Goal: Information Seeking & Learning: Compare options

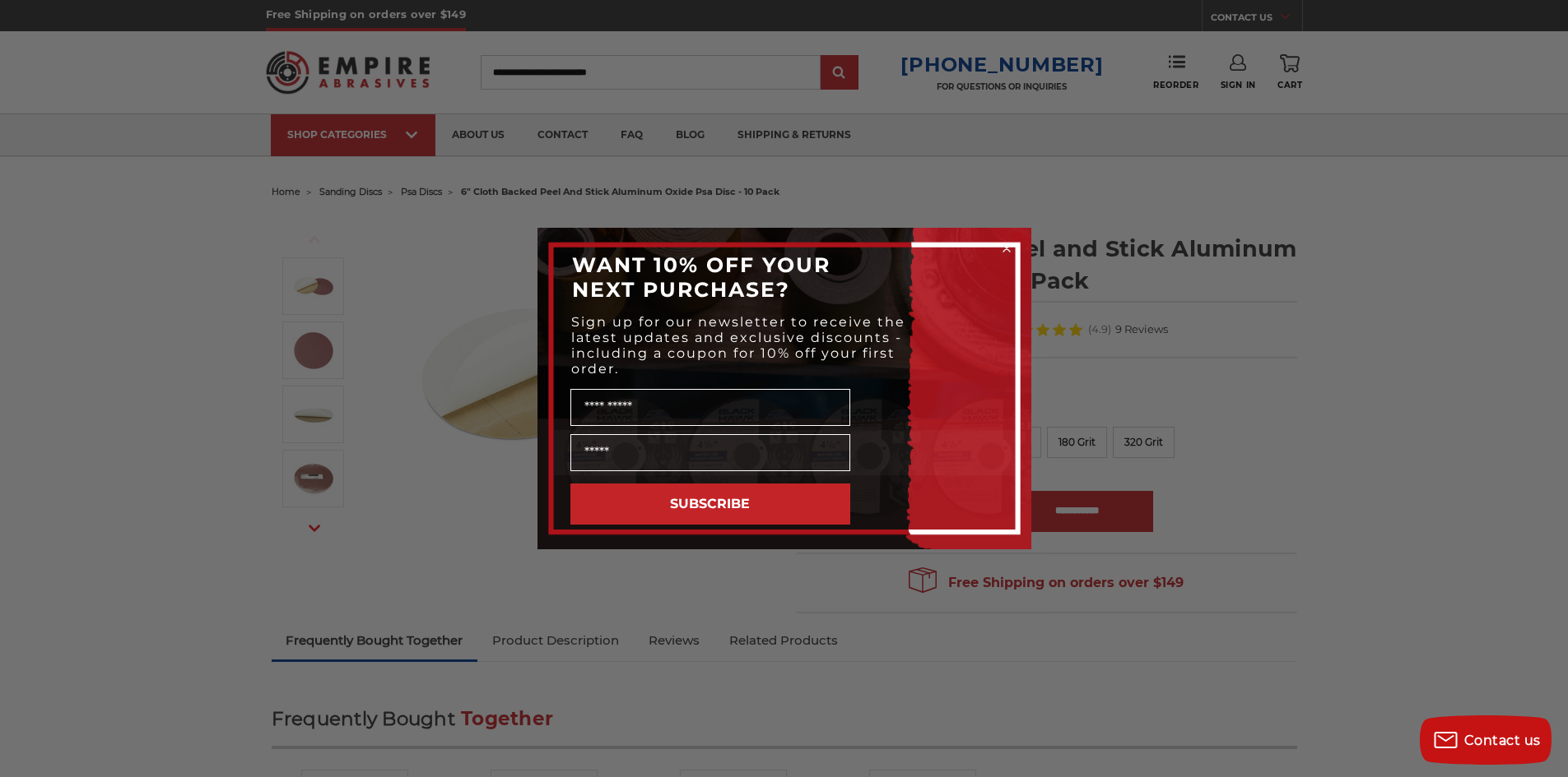
click at [1008, 249] on circle "Close dialog" at bounding box center [1007, 249] width 16 height 16
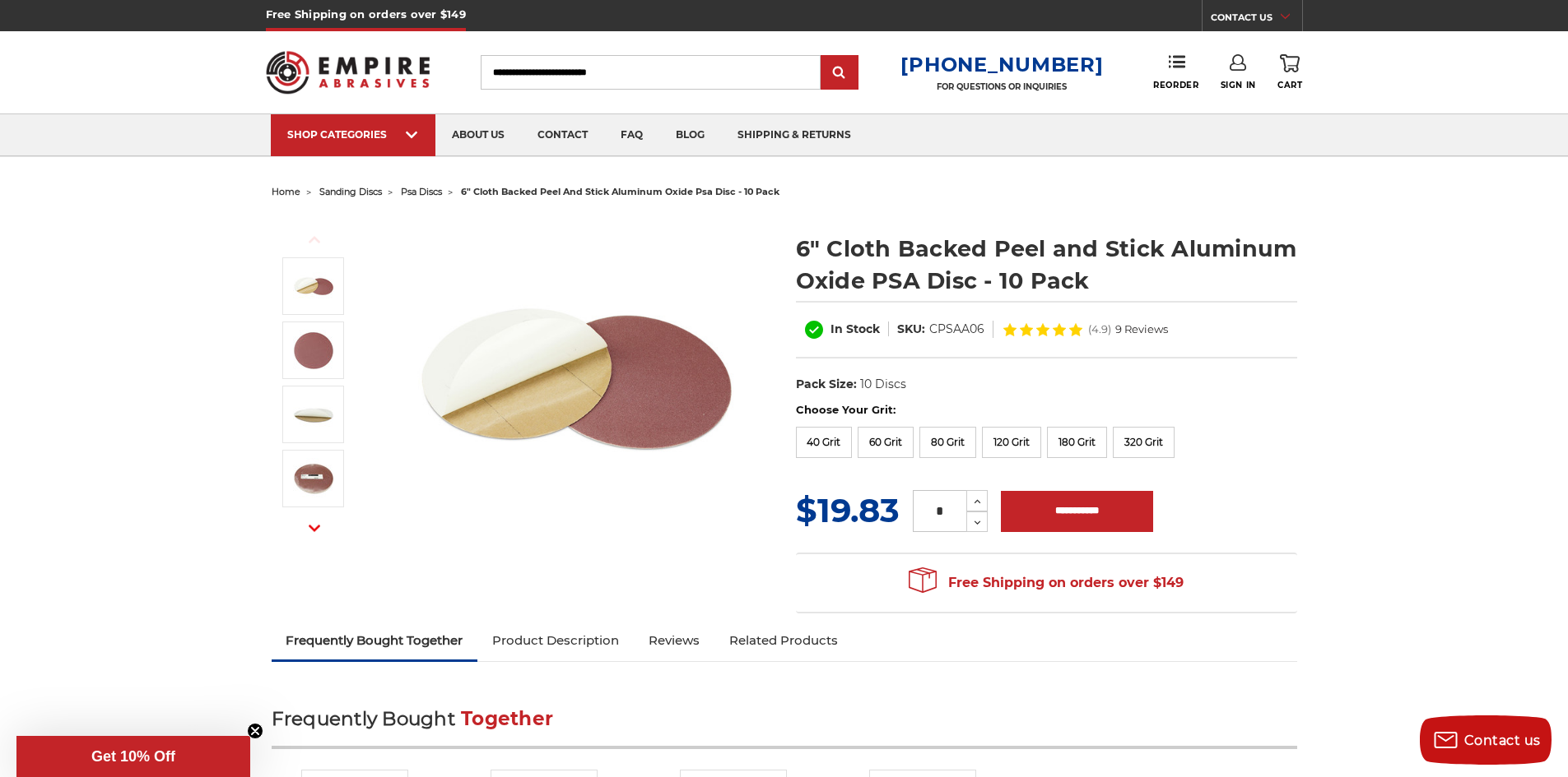
click at [426, 193] on span "psa discs" at bounding box center [421, 191] width 41 height 11
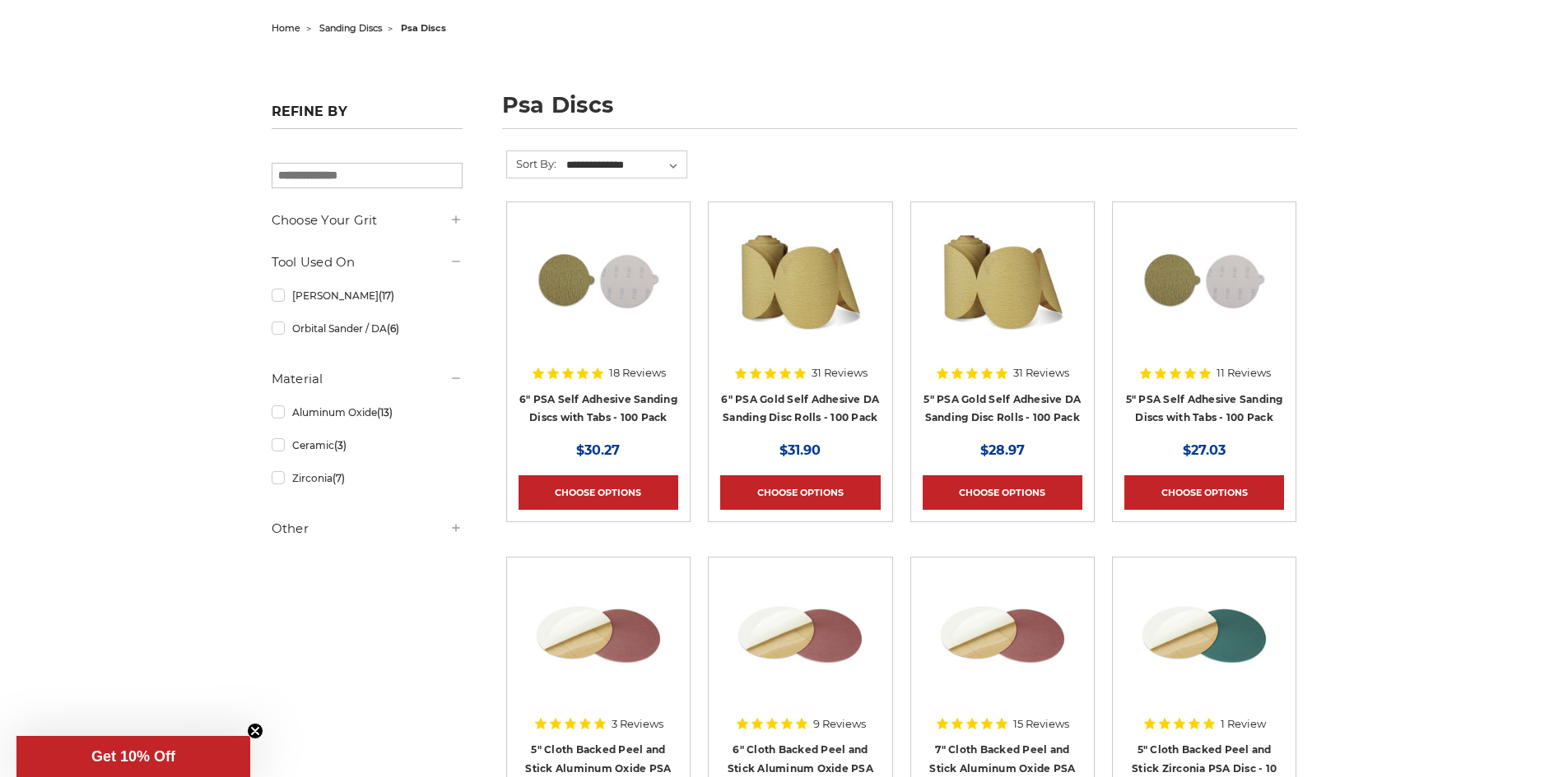
scroll to position [165, 0]
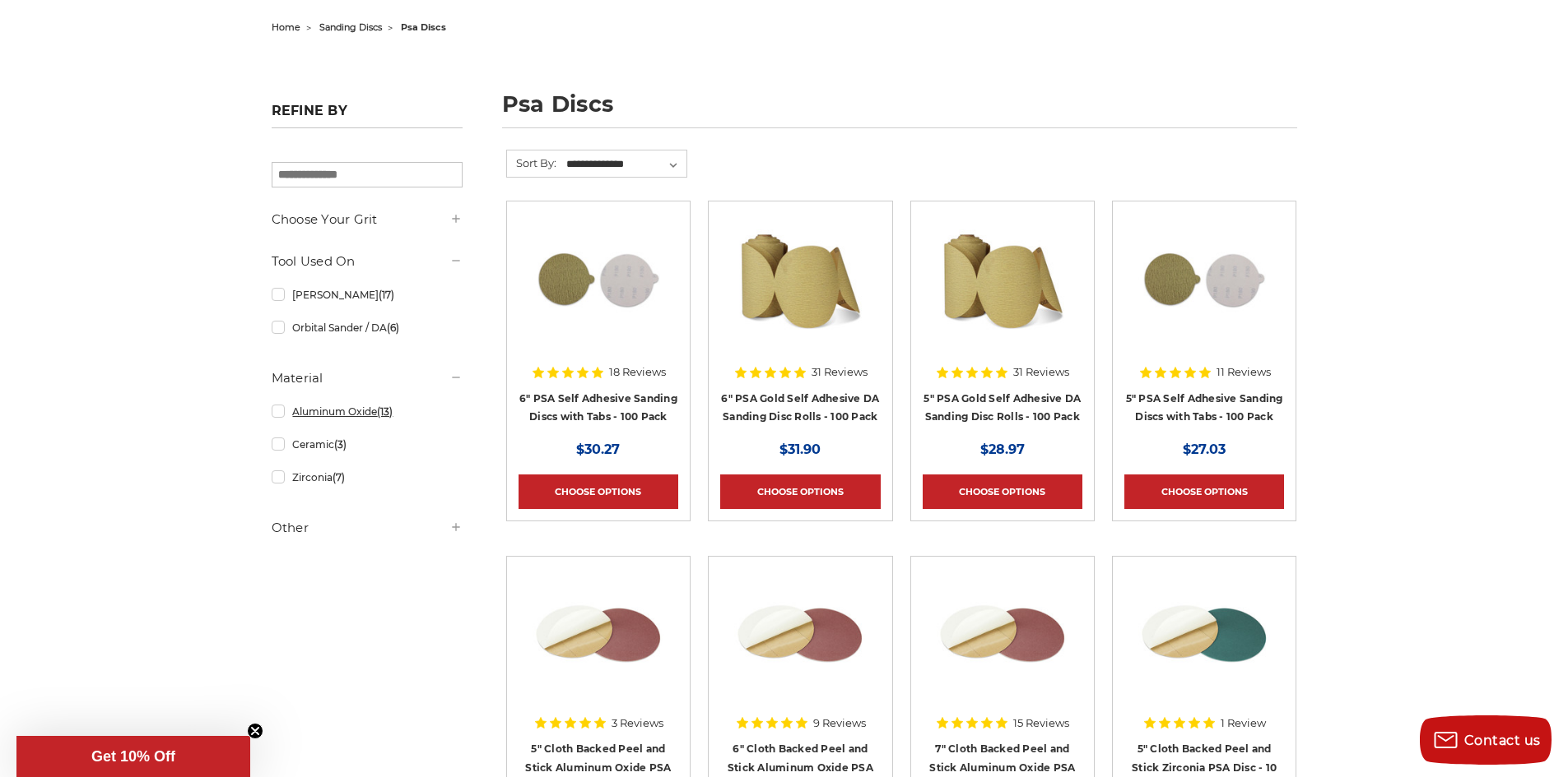
click at [318, 416] on link "Aluminum Oxide (13)" at bounding box center [367, 411] width 191 height 29
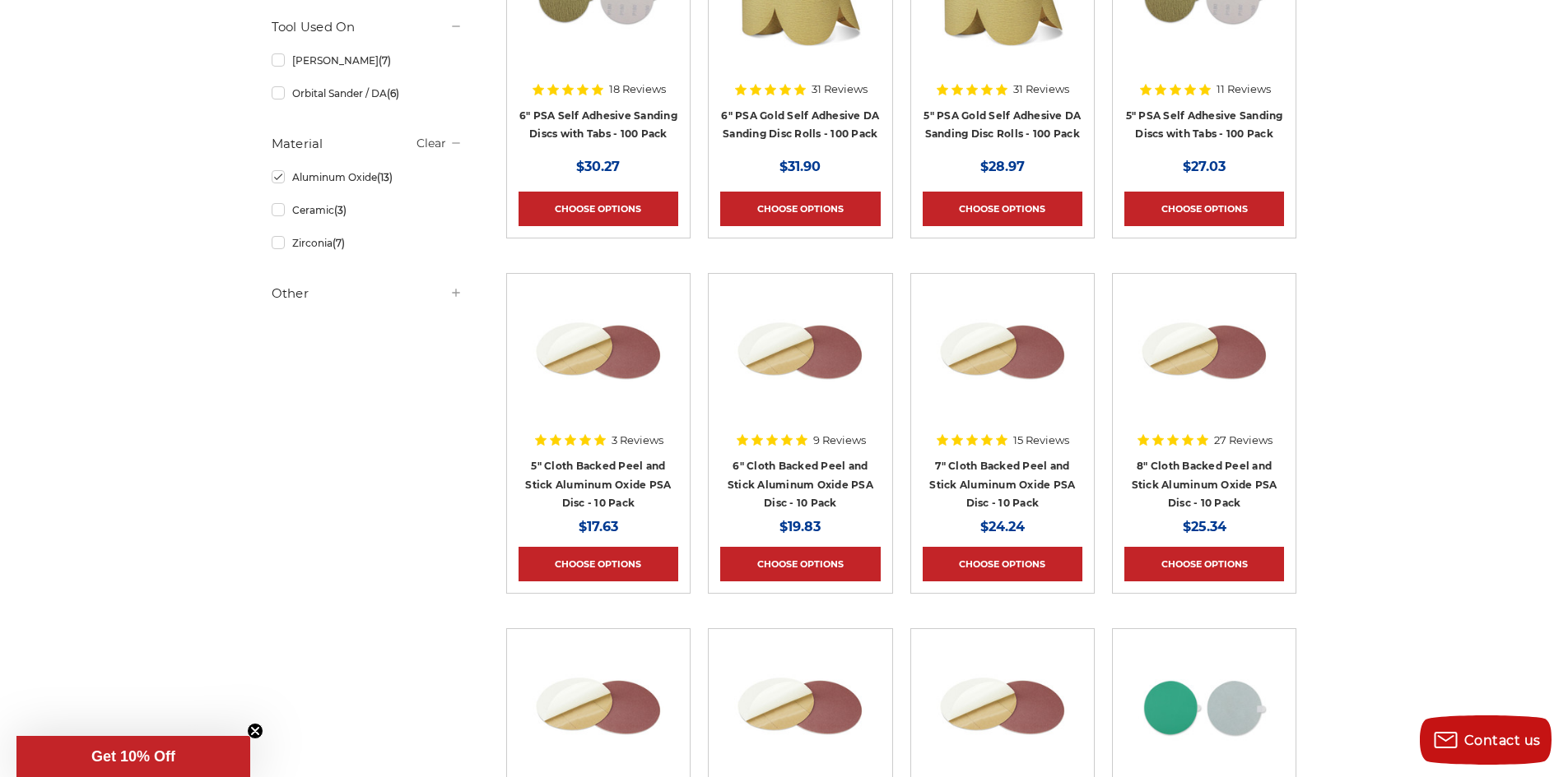
scroll to position [576, 0]
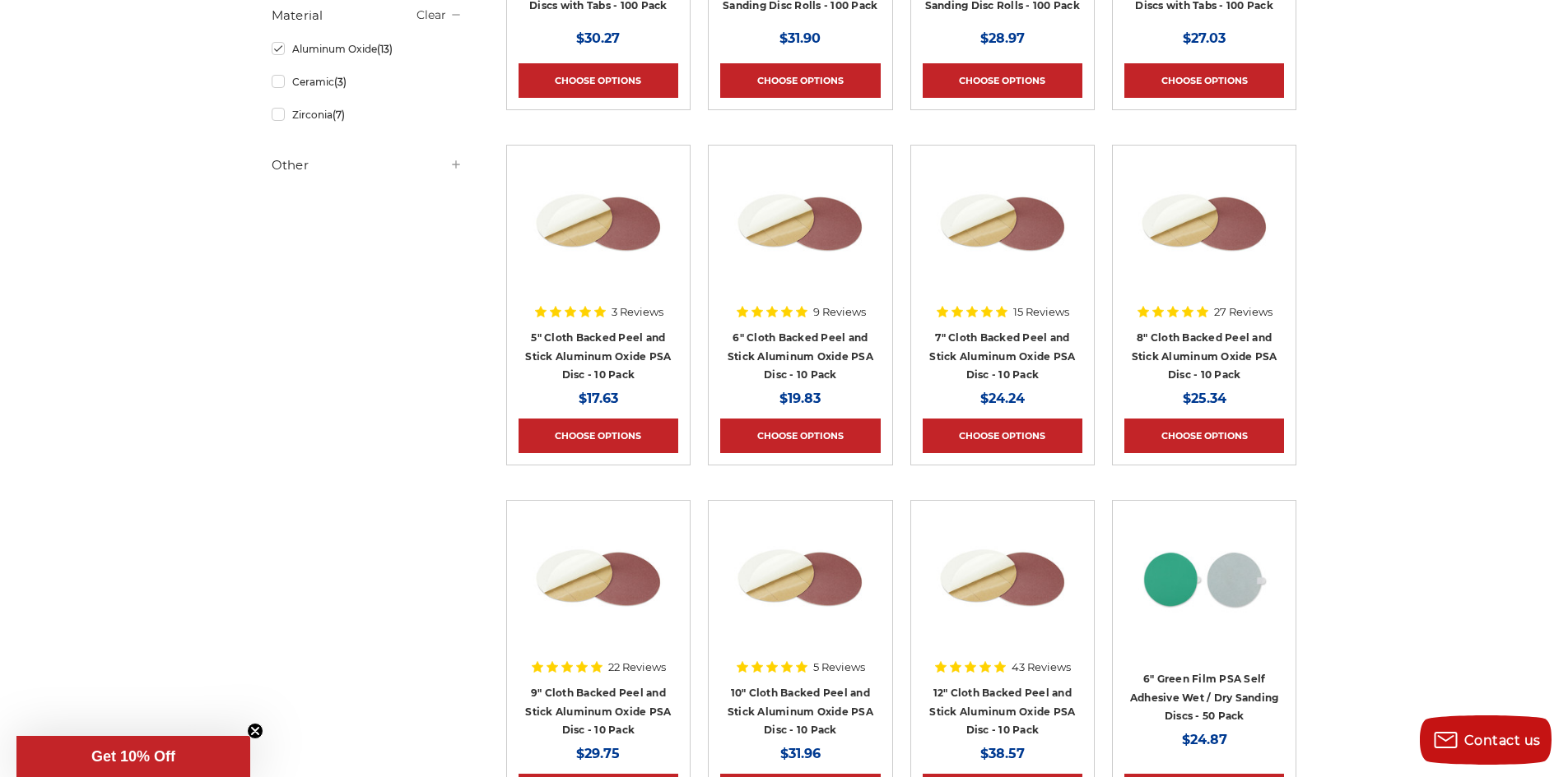
click at [449, 171] on icon at bounding box center [456, 164] width 13 height 13
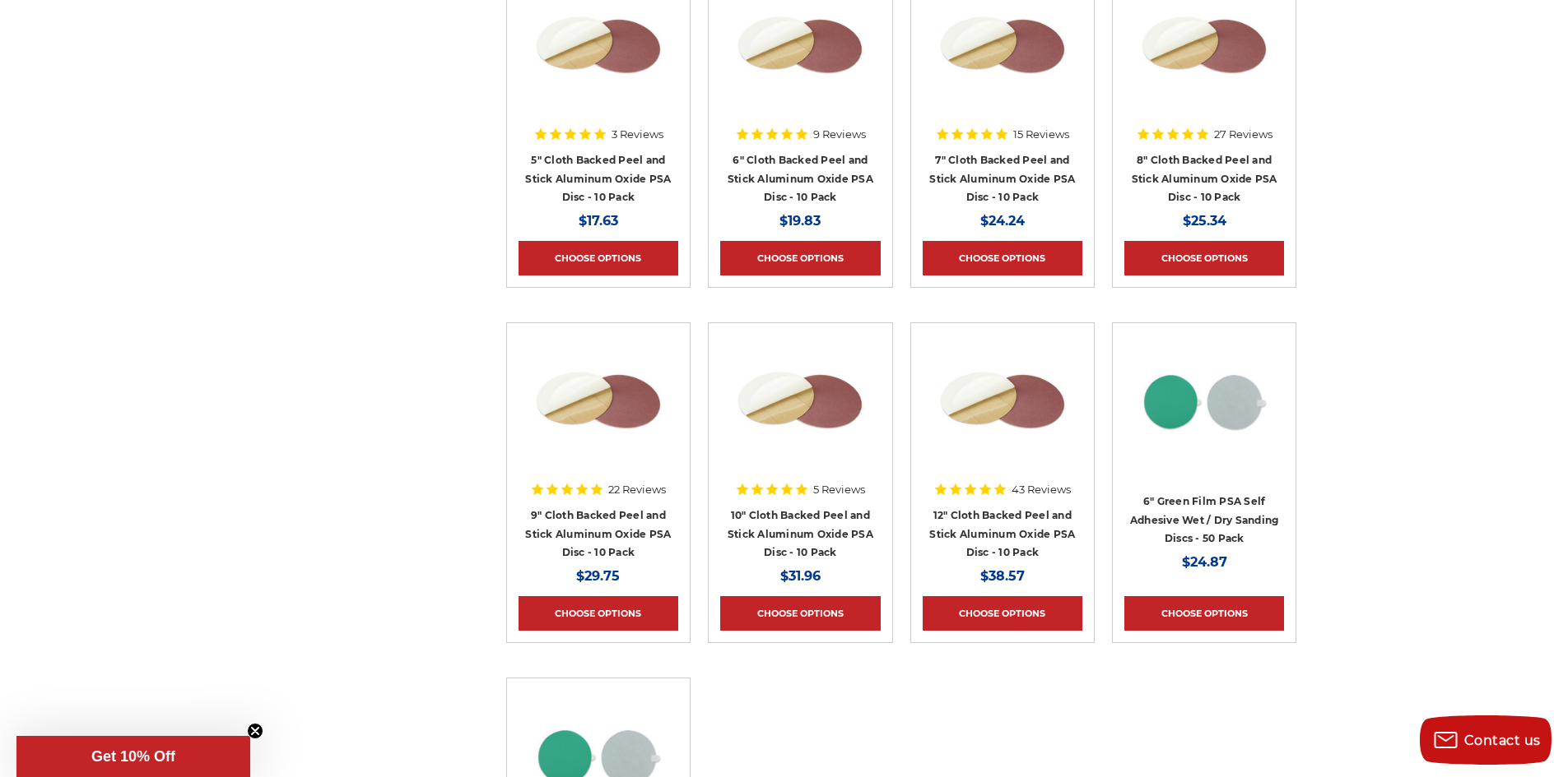
scroll to position [658, 0]
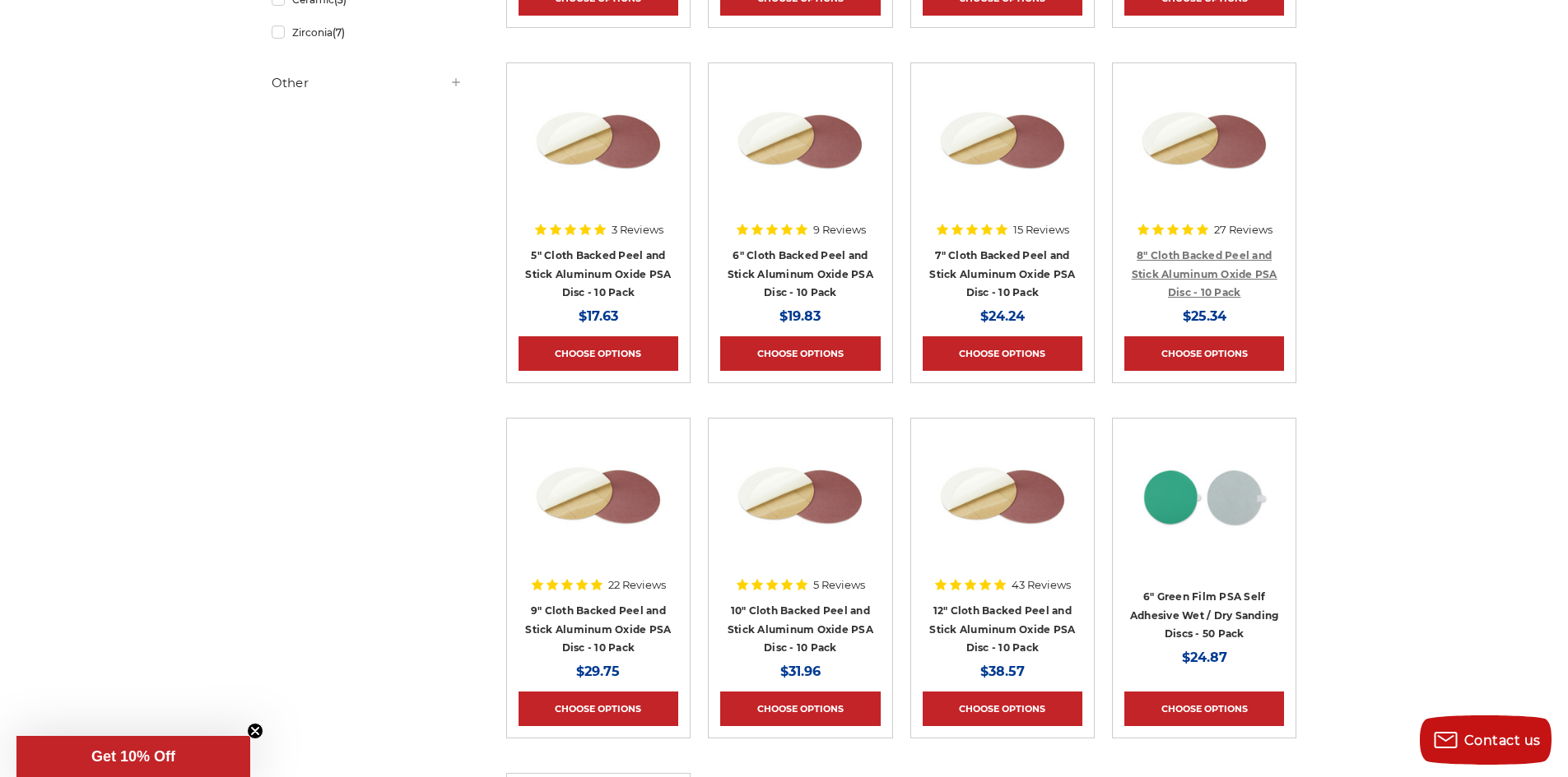
click at [1190, 276] on link "8" Cloth Backed Peel and Stick Aluminum Oxide PSA Disc - 10 Pack" at bounding box center [1204, 273] width 146 height 49
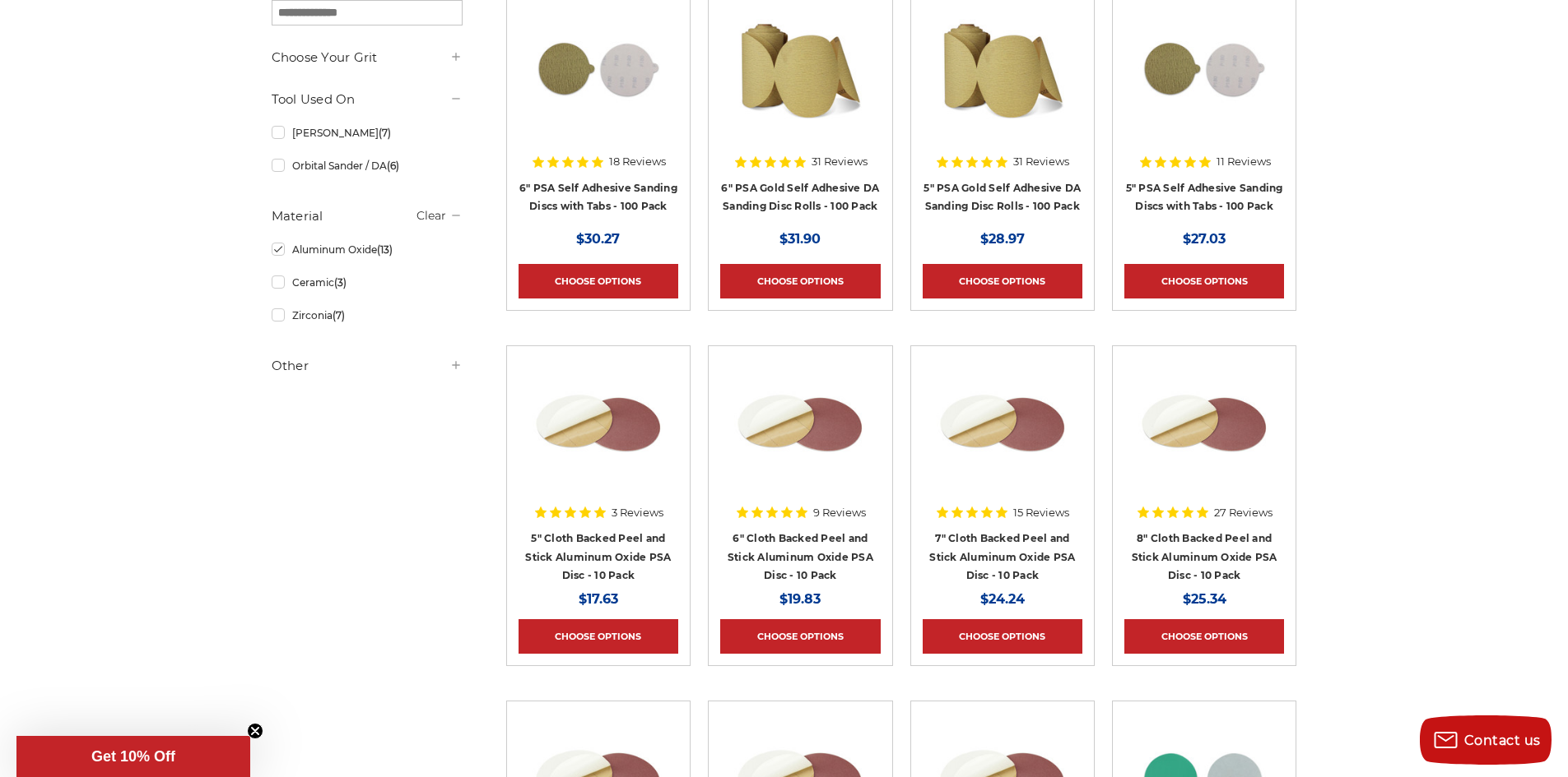
scroll to position [247, 0]
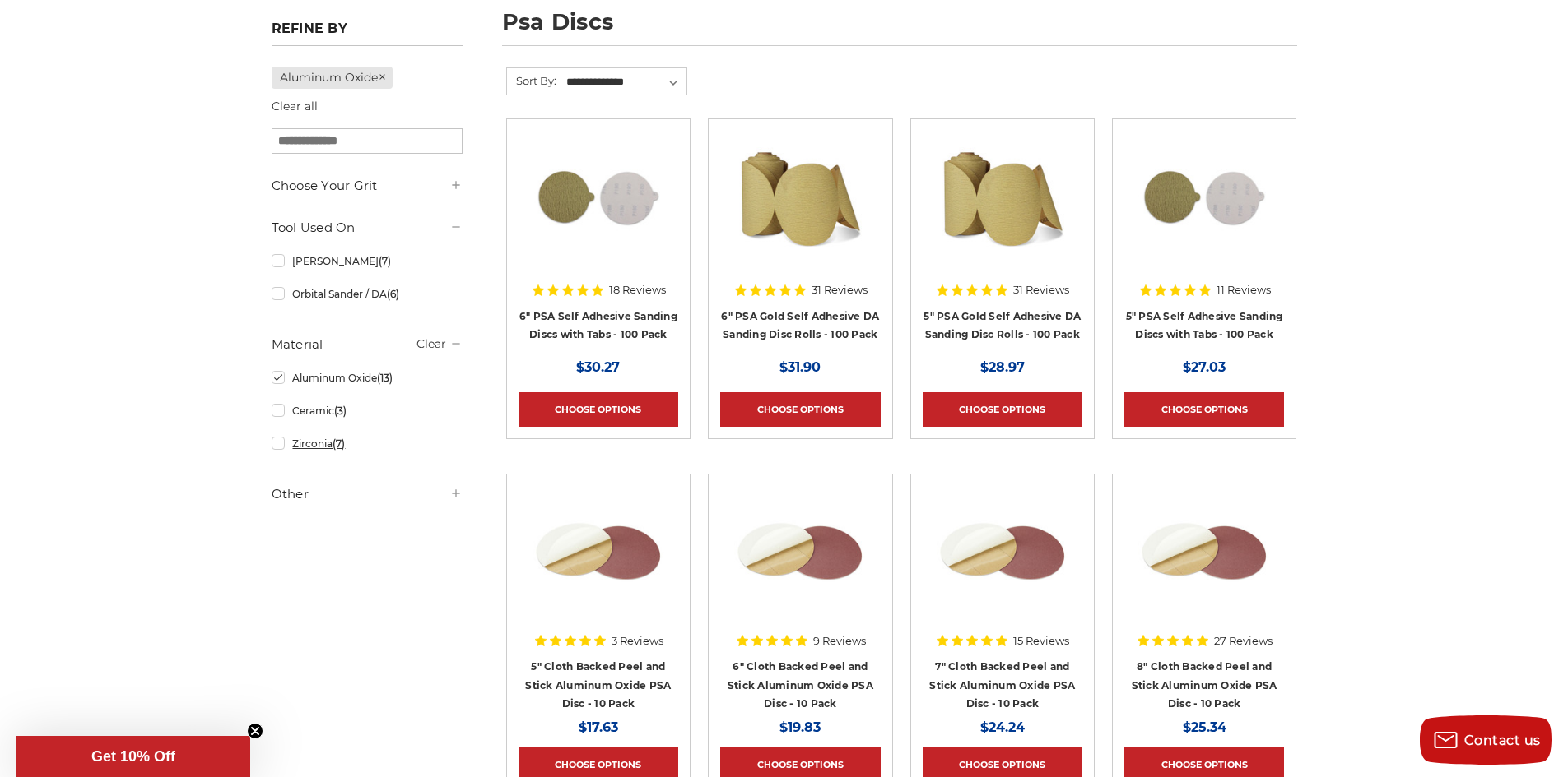
click at [317, 446] on link "Zirconia (7)" at bounding box center [367, 443] width 191 height 29
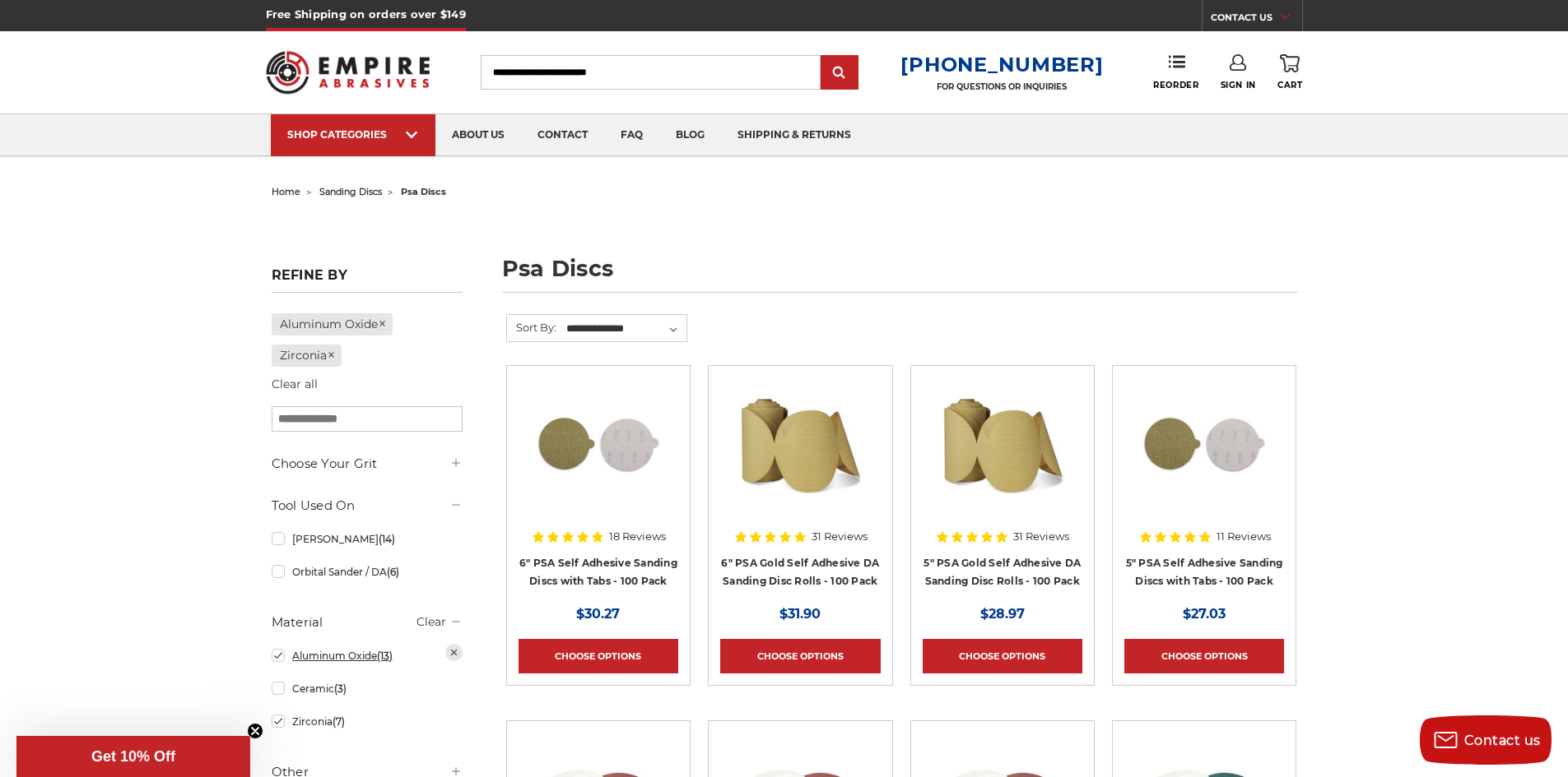
click at [335, 653] on link "Aluminum Oxide (13)" at bounding box center [367, 656] width 191 height 29
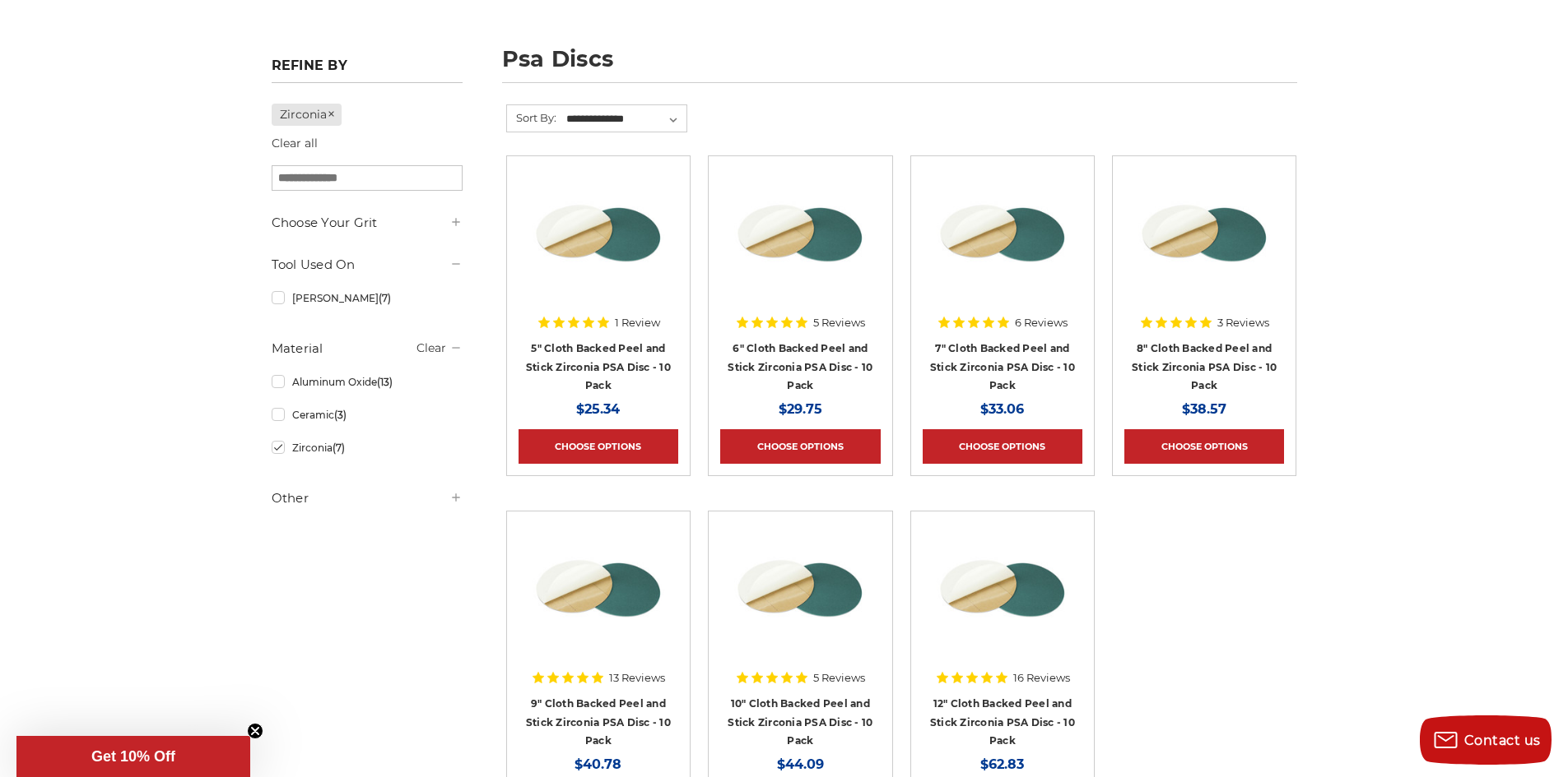
scroll to position [247, 0]
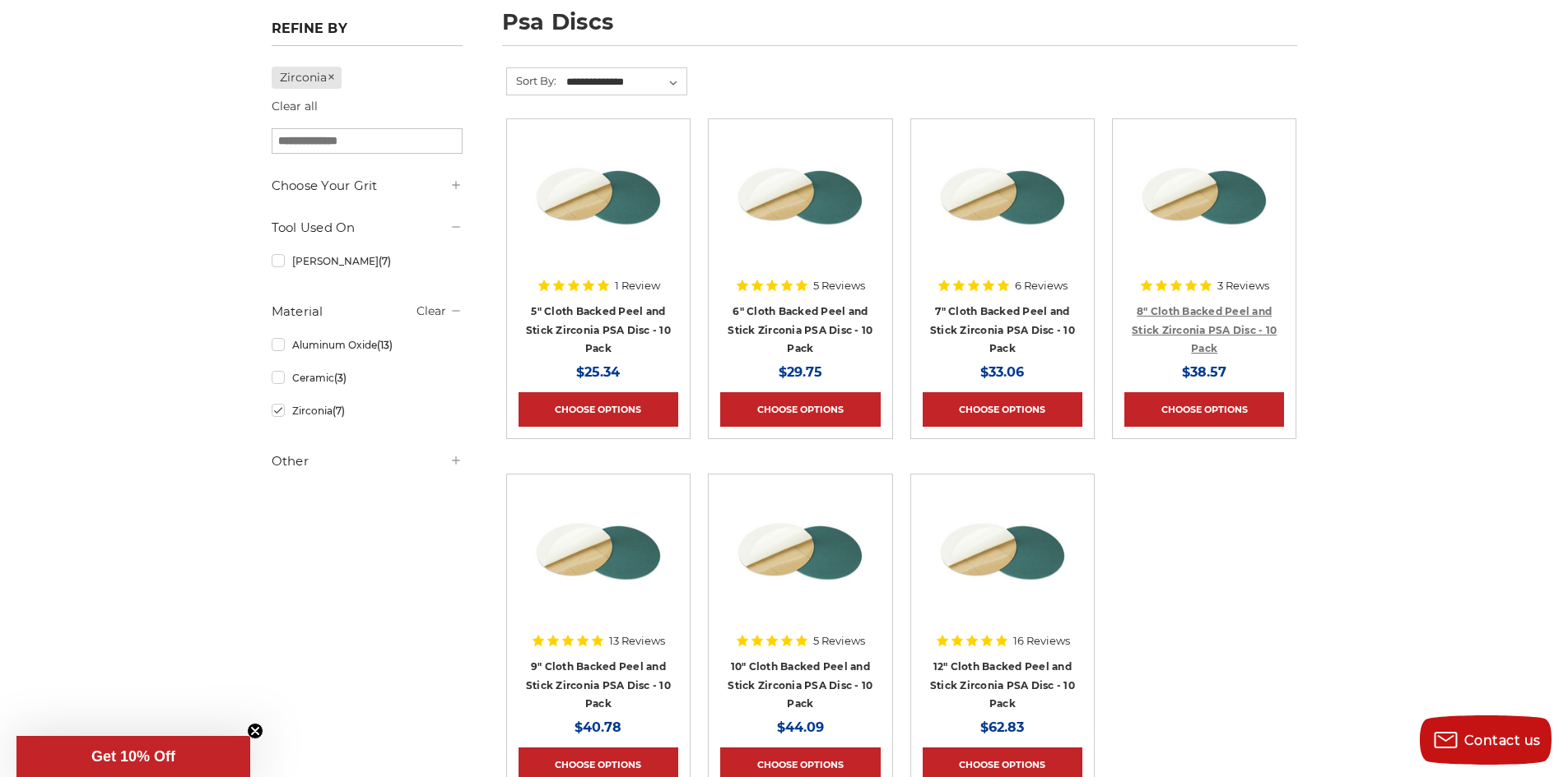
click at [1203, 314] on link "8" Cloth Backed Peel and Stick Zirconia PSA Disc - 10 Pack" at bounding box center [1204, 330] width 145 height 49
